Goal: Check status: Check status

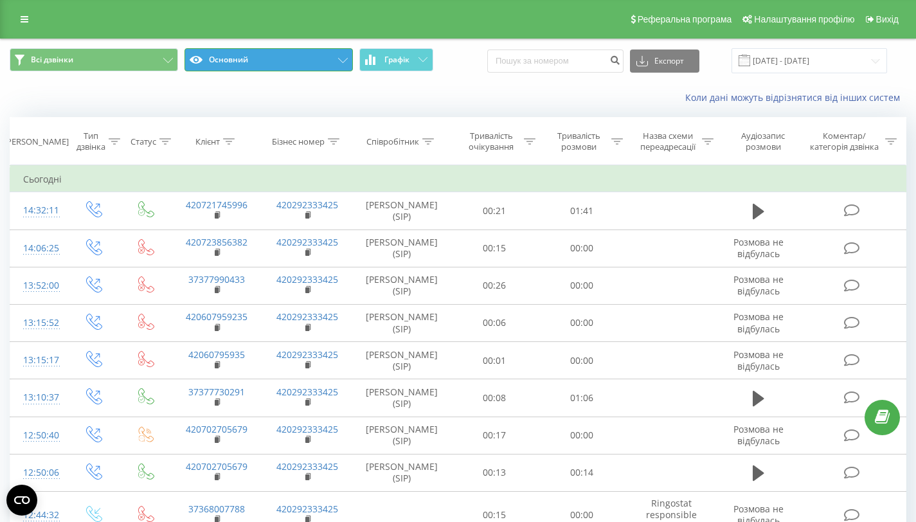
click at [260, 60] on button "Основний" at bounding box center [268, 59] width 168 height 23
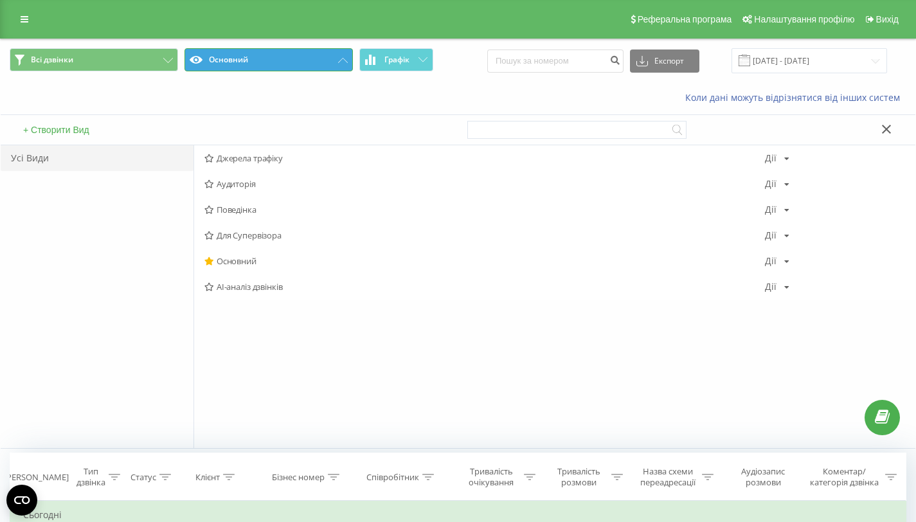
click at [260, 60] on button "Основний" at bounding box center [268, 59] width 168 height 23
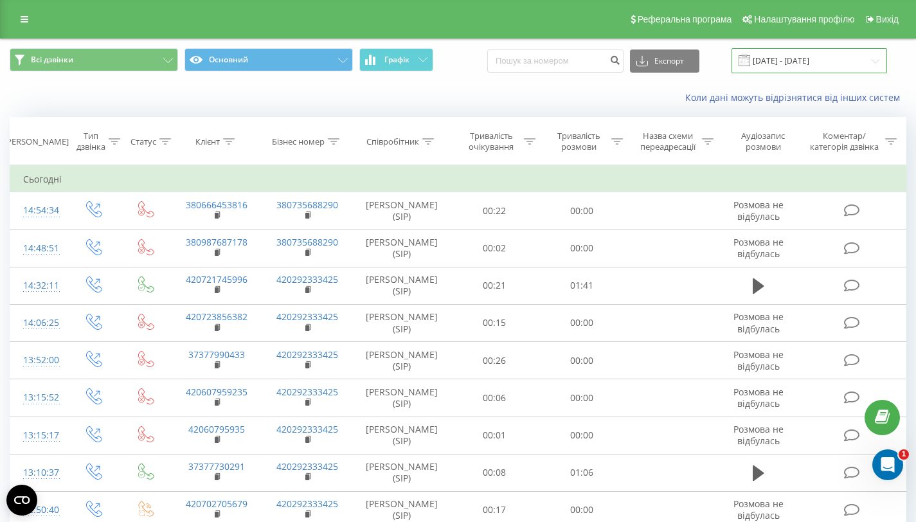
click at [846, 67] on input "[DATE] - [DATE]" at bounding box center [809, 60] width 156 height 25
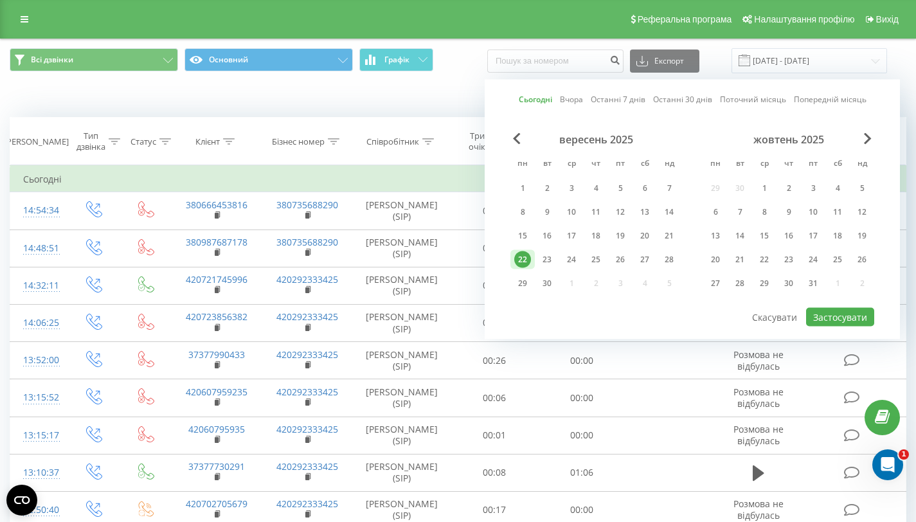
click at [518, 260] on div "22" at bounding box center [522, 259] width 17 height 17
click at [845, 323] on button "Застосувати" at bounding box center [840, 317] width 68 height 19
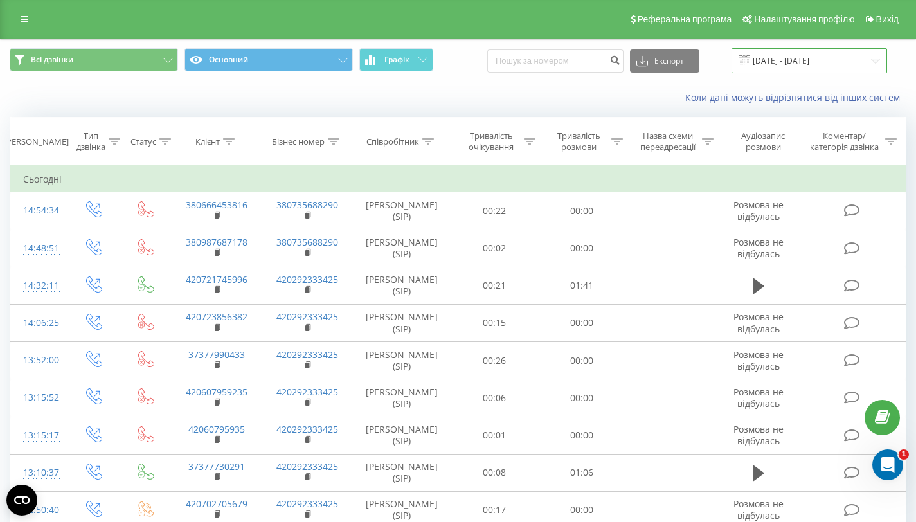
click at [792, 63] on input "[DATE] - [DATE]" at bounding box center [809, 60] width 156 height 25
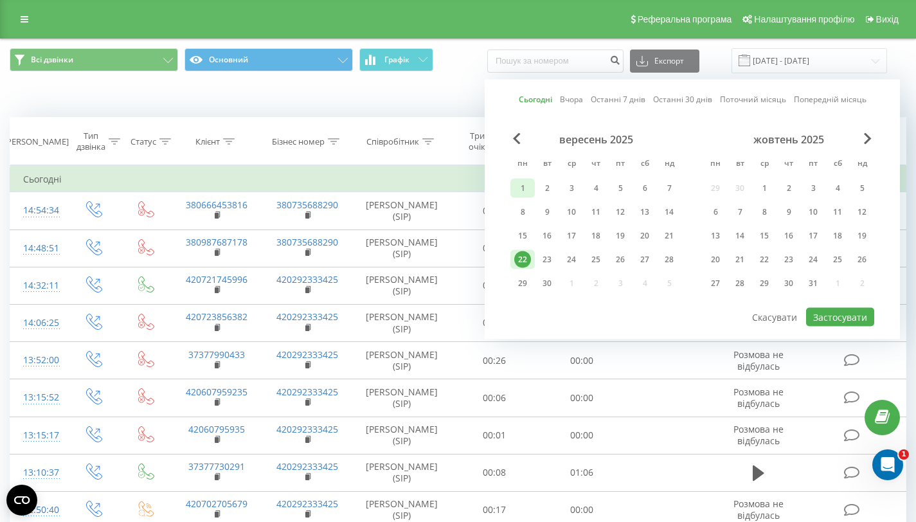
click at [522, 186] on div "1" at bounding box center [522, 188] width 17 height 17
click at [519, 257] on div "22" at bounding box center [522, 259] width 17 height 17
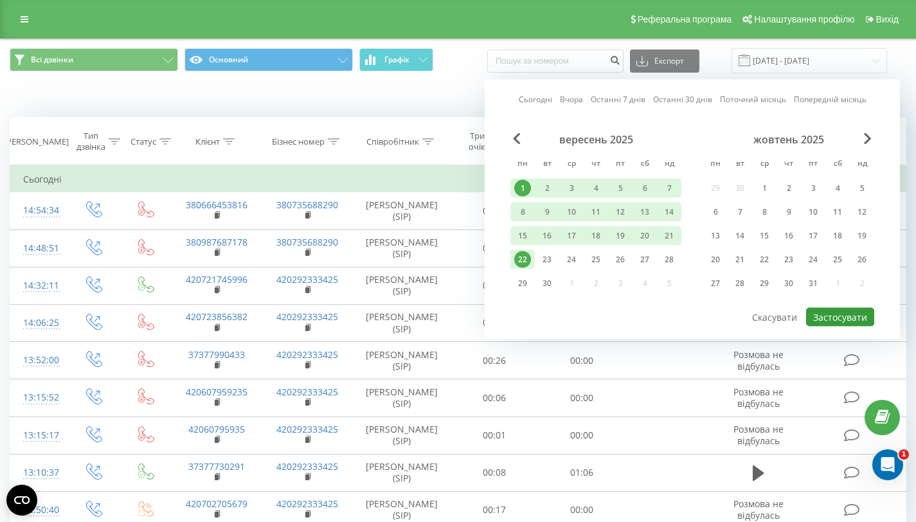
click at [831, 314] on button "Застосувати" at bounding box center [840, 317] width 68 height 19
type input "01.09.2025 - 22.09.2025"
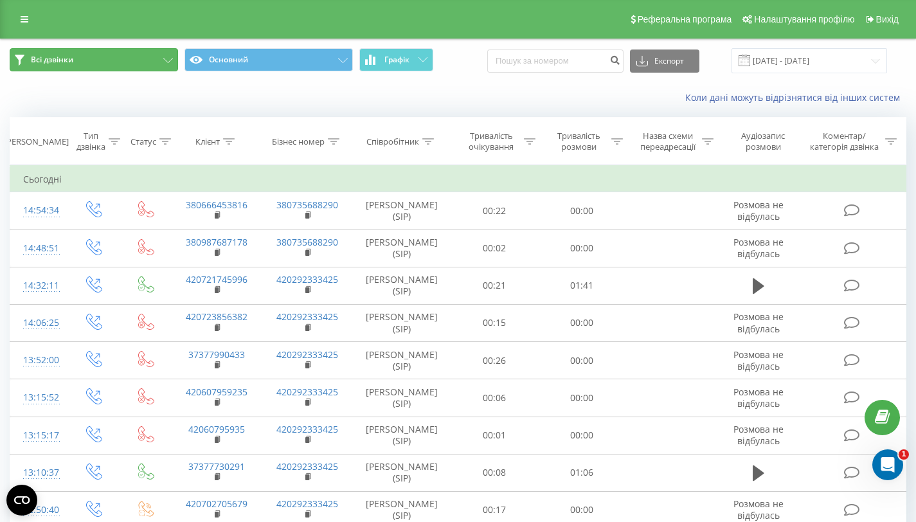
click at [129, 66] on button "Всі дзвінки" at bounding box center [94, 59] width 168 height 23
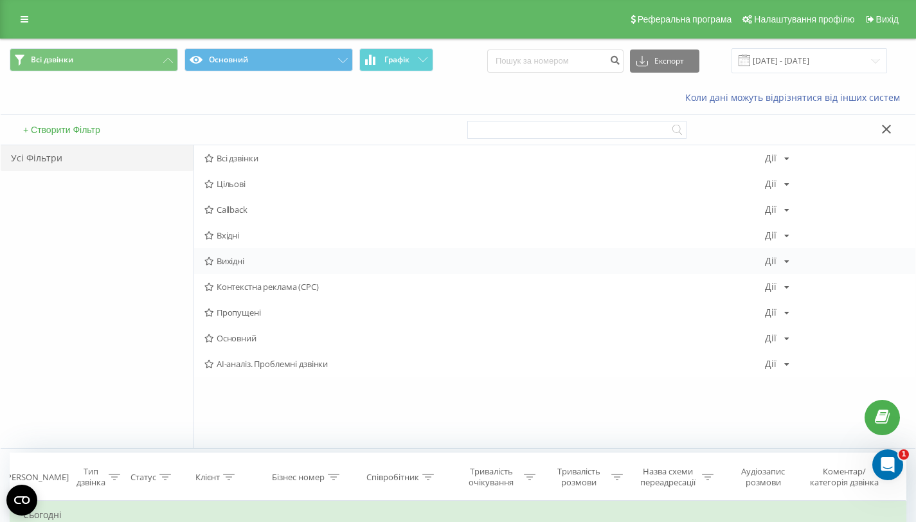
click at [788, 262] on div "Вихідні Дії Редагувати Копіювати Видалити За замовчуванням Поділитися" at bounding box center [554, 261] width 721 height 26
click at [779, 262] on div "Дії Редагувати Копіювати Видалити За замовчуванням Поділитися" at bounding box center [777, 260] width 24 height 9
click at [778, 240] on div "Вхідні Дії Редагувати Копіювати Видалити За замовчуванням Поділитися" at bounding box center [554, 235] width 721 height 26
